Goal: Task Accomplishment & Management: Complete application form

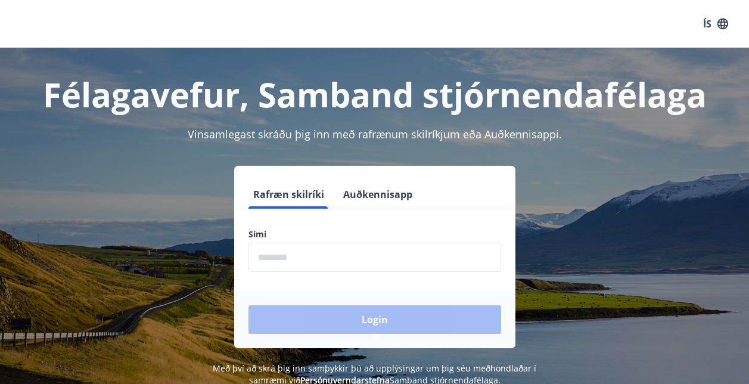
click at [304, 261] on input "phone" at bounding box center [374, 256] width 253 height 29
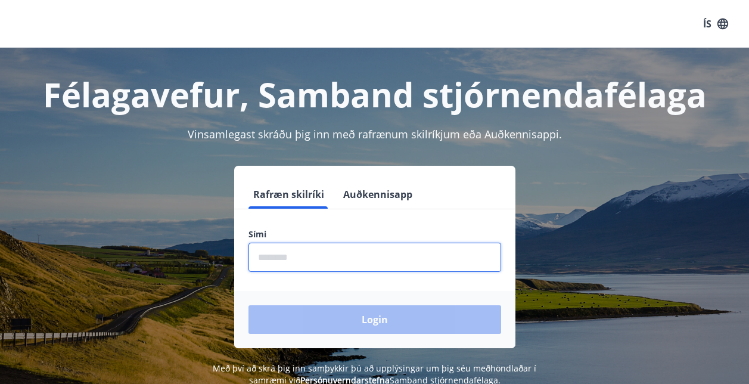
type input "********"
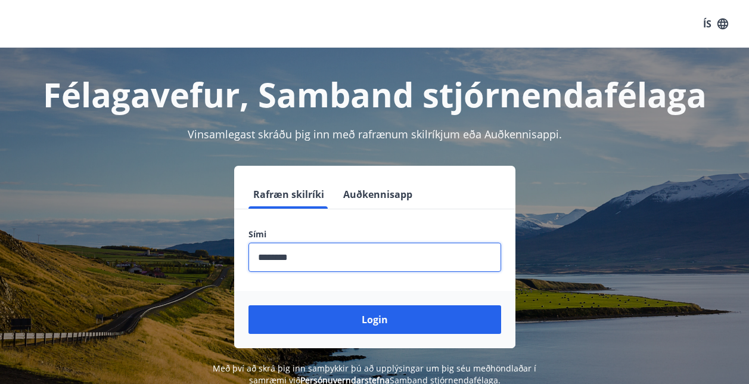
click at [248, 305] on button "Login" at bounding box center [374, 319] width 253 height 29
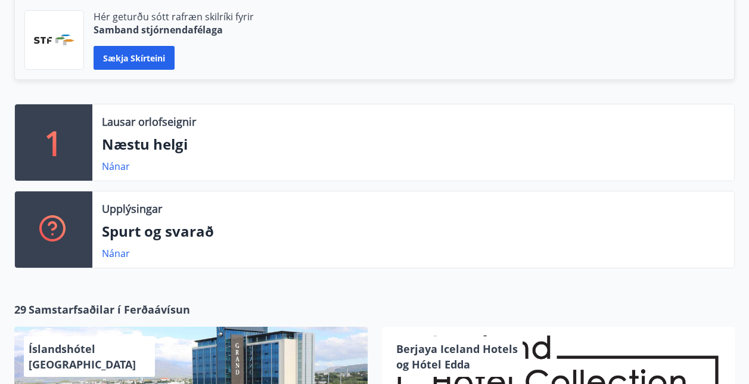
scroll to position [357, 0]
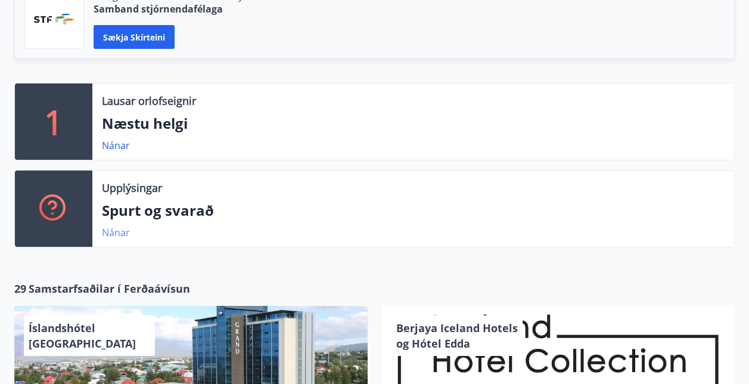
click at [116, 233] on link "Nánar" at bounding box center [116, 232] width 28 height 13
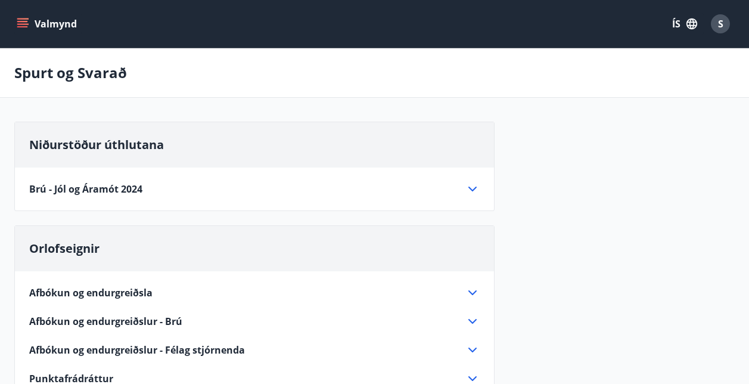
click at [22, 18] on icon "menu" at bounding box center [23, 24] width 12 height 12
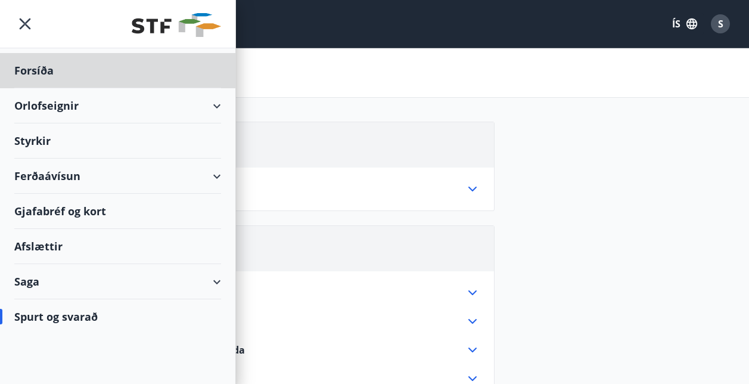
click at [56, 88] on div "Styrkir" at bounding box center [117, 70] width 207 height 35
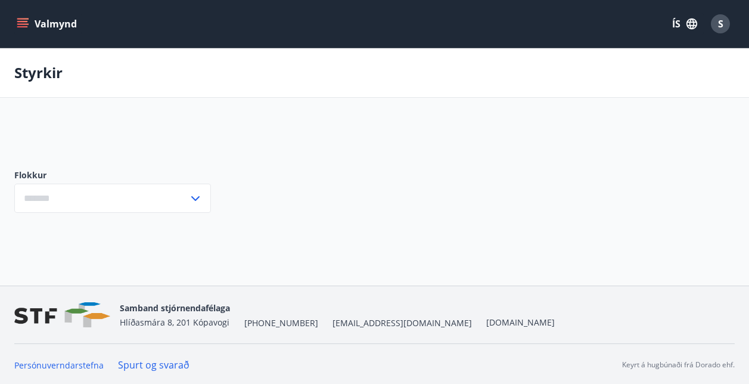
type input "***"
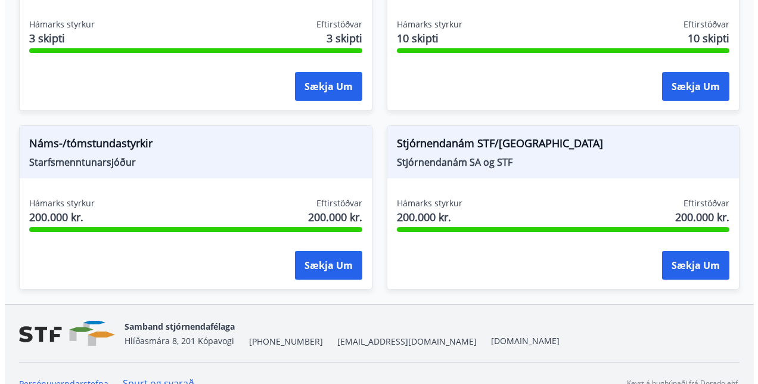
scroll to position [1608, 0]
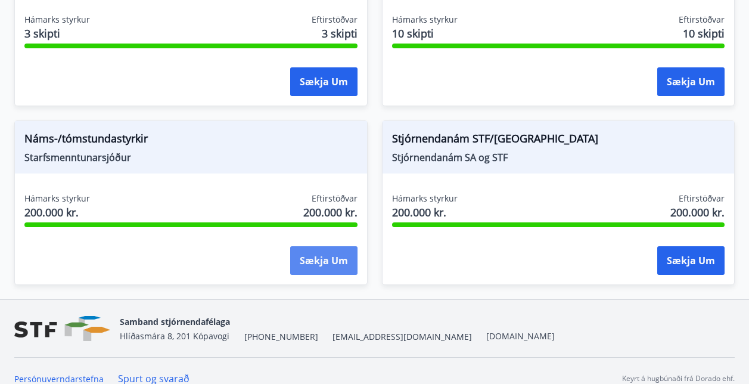
click at [305, 259] on button "Sækja um" at bounding box center [323, 260] width 67 height 29
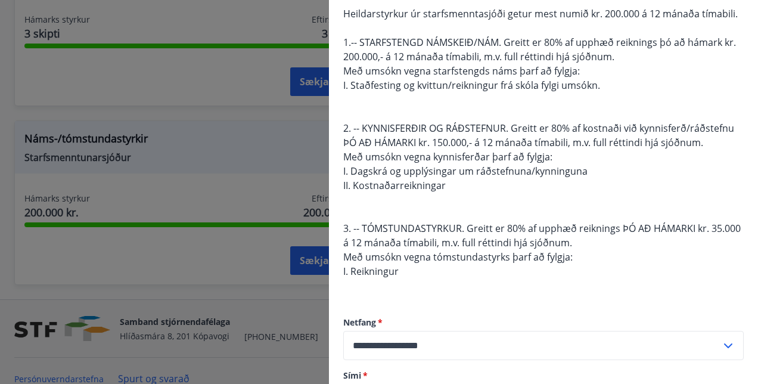
scroll to position [179, 0]
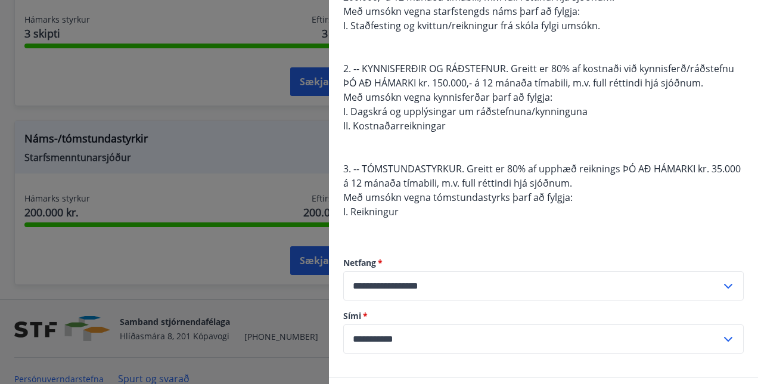
click at [721, 282] on icon at bounding box center [728, 286] width 14 height 14
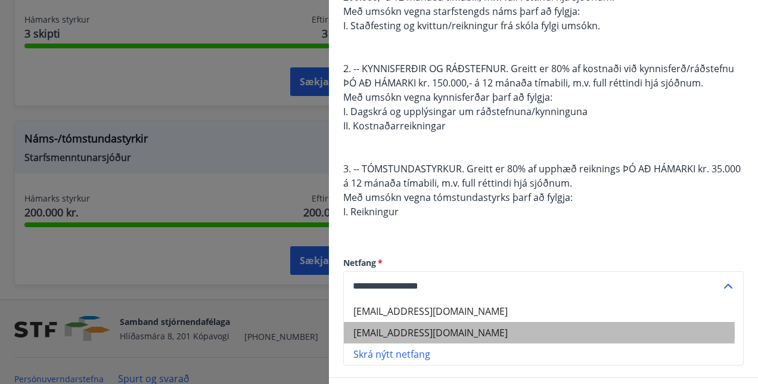
click at [447, 333] on li "solborguh@gmail.com" at bounding box center [543, 332] width 399 height 21
type input "**********"
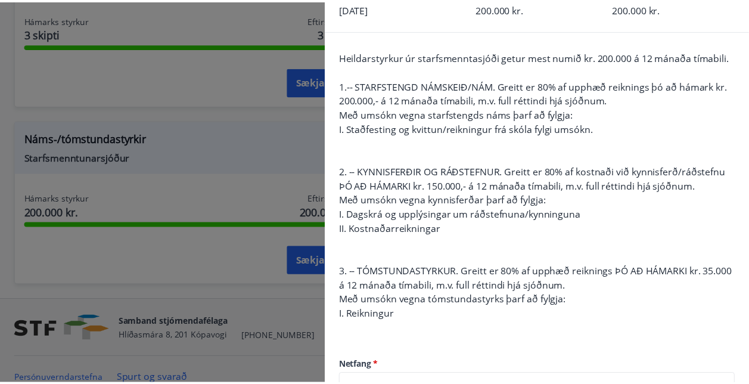
scroll to position [0, 0]
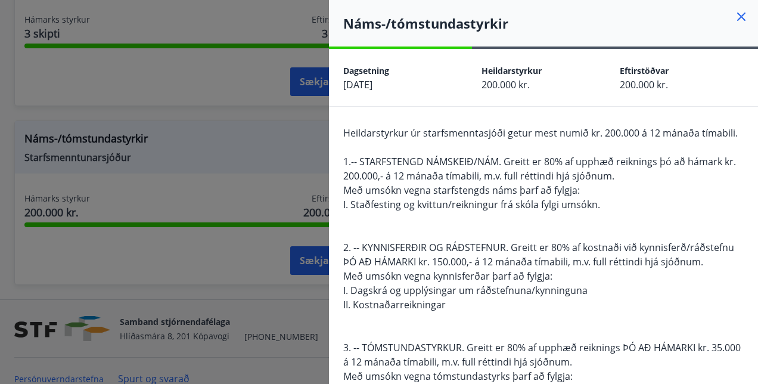
click at [217, 102] on div at bounding box center [379, 192] width 758 height 384
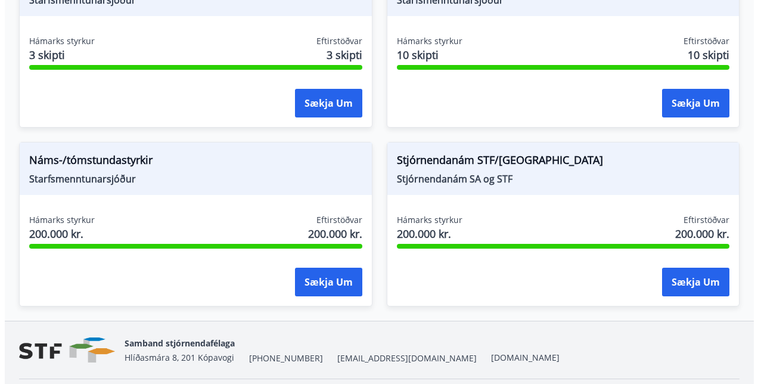
scroll to position [1608, 0]
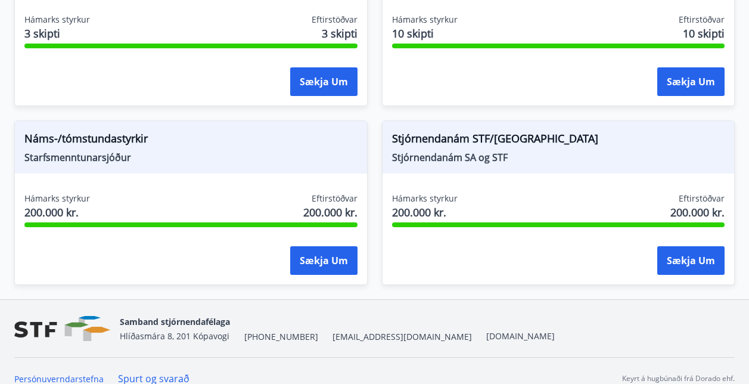
click at [114, 138] on span "Náms-/tómstundastyrkir" at bounding box center [190, 140] width 333 height 20
click at [328, 261] on button "Sækja um" at bounding box center [323, 260] width 67 height 29
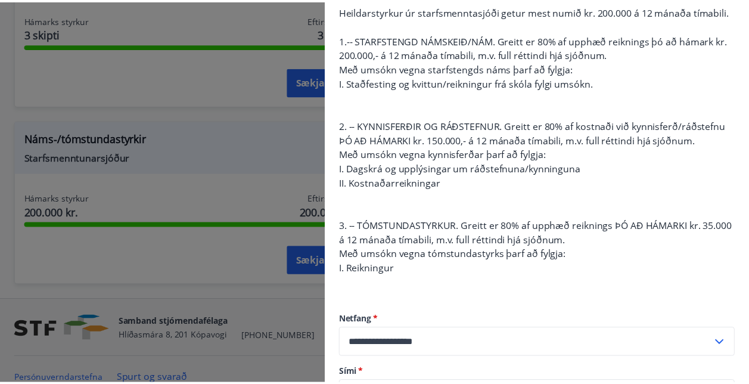
scroll to position [0, 0]
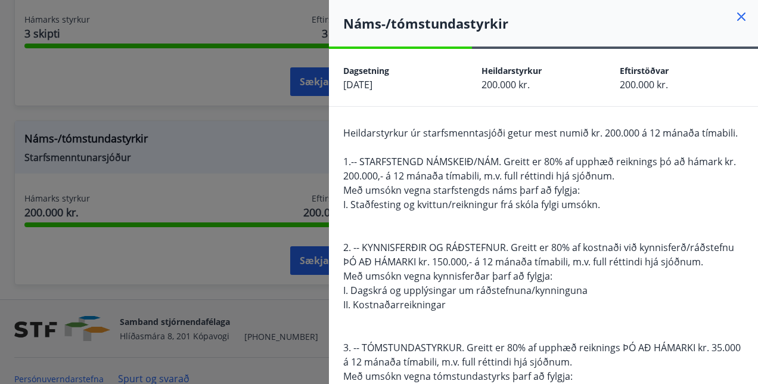
click at [278, 105] on div at bounding box center [379, 192] width 758 height 384
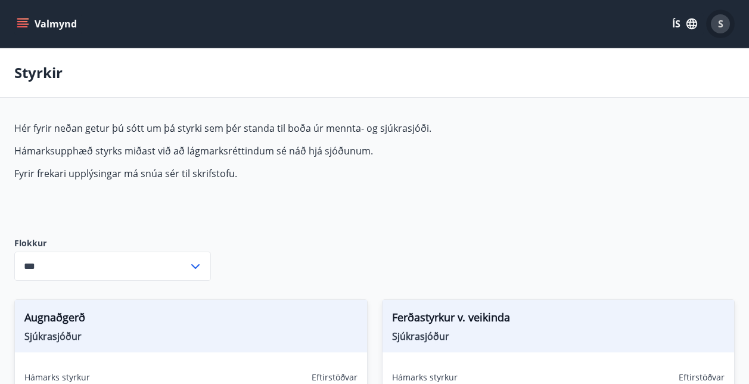
click at [715, 22] on div "S" at bounding box center [720, 23] width 19 height 19
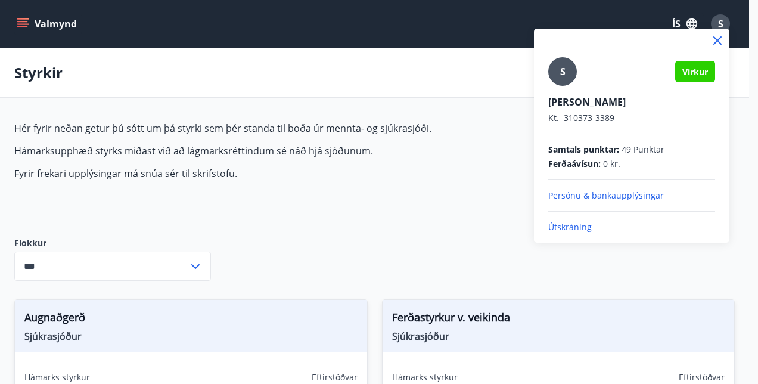
click at [583, 223] on p "Útskráning" at bounding box center [631, 227] width 167 height 12
